Goal: Task Accomplishment & Management: Use online tool/utility

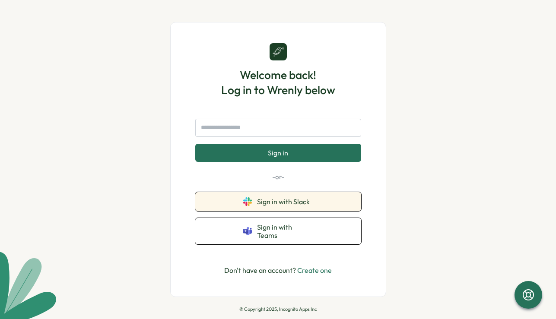
click at [277, 206] on span "Sign in with Slack" at bounding box center [285, 202] width 56 height 8
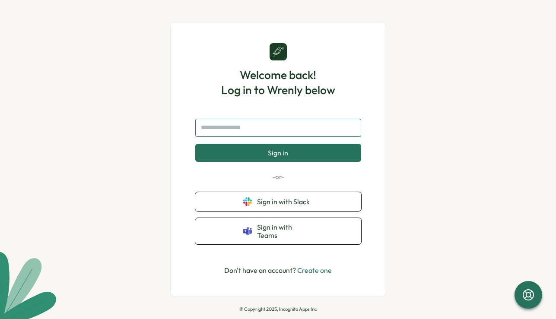
click at [287, 128] on input "text" at bounding box center [278, 128] width 166 height 18
type input "**********"
click at [314, 159] on button "Sign in" at bounding box center [278, 153] width 166 height 18
